Goal: Transaction & Acquisition: Purchase product/service

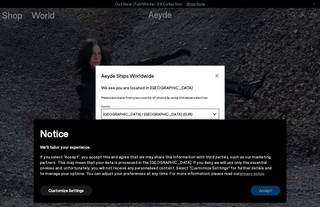
click at [265, 189] on button "Accept" at bounding box center [265, 191] width 29 height 10
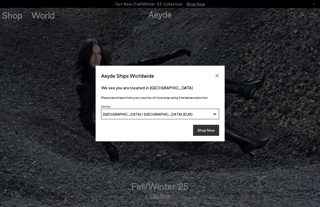
click at [203, 131] on button "Shop Now" at bounding box center [206, 130] width 26 height 11
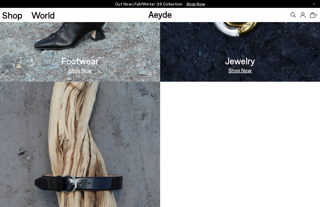
scroll to position [426, 0]
click at [83, 68] on link "Shop Now" at bounding box center [79, 69] width 23 height 5
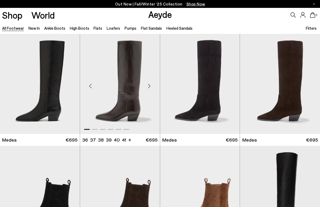
scroll to position [2, 0]
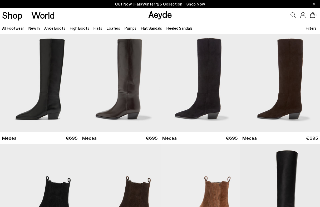
click at [60, 31] on link "Ankle Boots" at bounding box center [54, 28] width 21 height 5
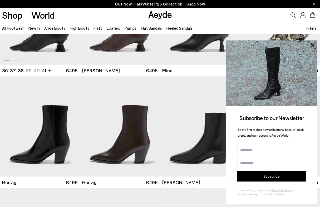
scroll to position [111, 0]
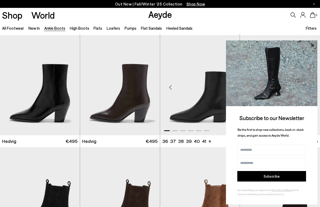
scroll to position [132, 0]
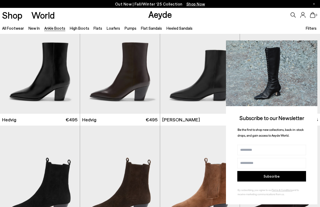
click at [312, 46] on icon at bounding box center [312, 45] width 7 height 7
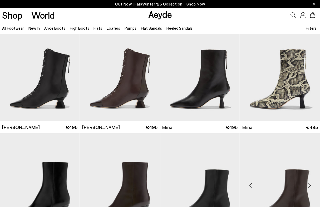
scroll to position [0, 0]
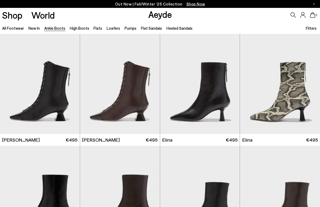
click at [308, 32] on div "Filters" at bounding box center [312, 28] width 12 height 12
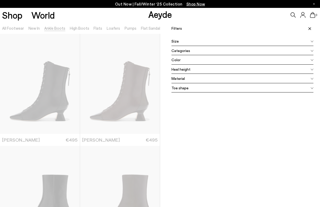
click at [311, 42] on icon at bounding box center [311, 42] width 3 height 2
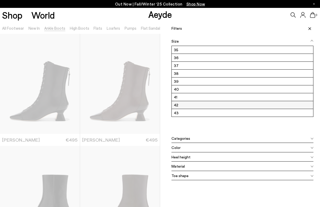
click at [240, 102] on label "42" at bounding box center [243, 105] width 142 height 8
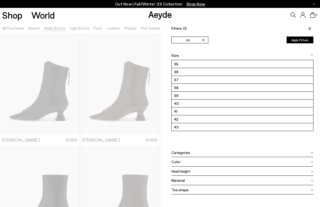
click at [213, 171] on div "Heel height" at bounding box center [242, 171] width 142 height 9
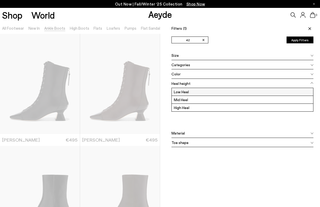
click at [194, 93] on label "Low Heel" at bounding box center [243, 92] width 142 height 8
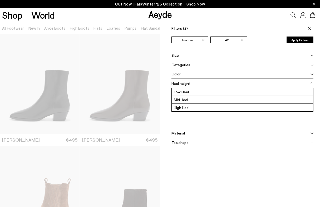
click at [310, 27] on icon at bounding box center [309, 28] width 3 height 3
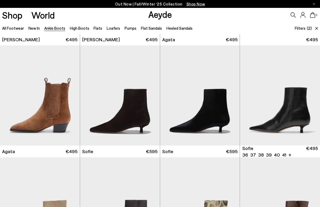
scroll to position [107, 0]
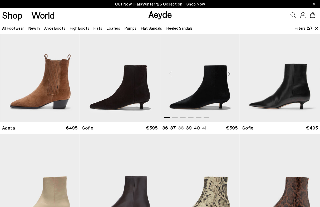
scroll to position [124, 0]
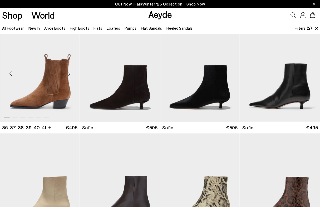
click at [59, 88] on img "1 / 6" at bounding box center [40, 72] width 80 height 100
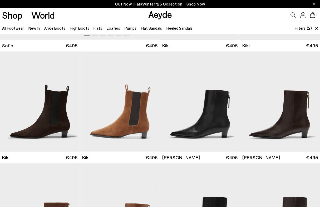
scroll to position [429, 0]
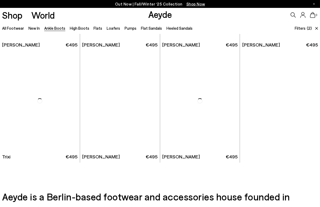
scroll to position [1341, 0]
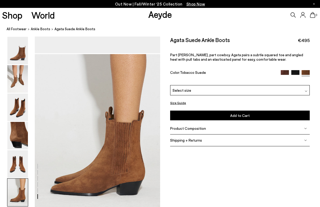
scroll to position [822, 0]
